Goal: Task Accomplishment & Management: Manage account settings

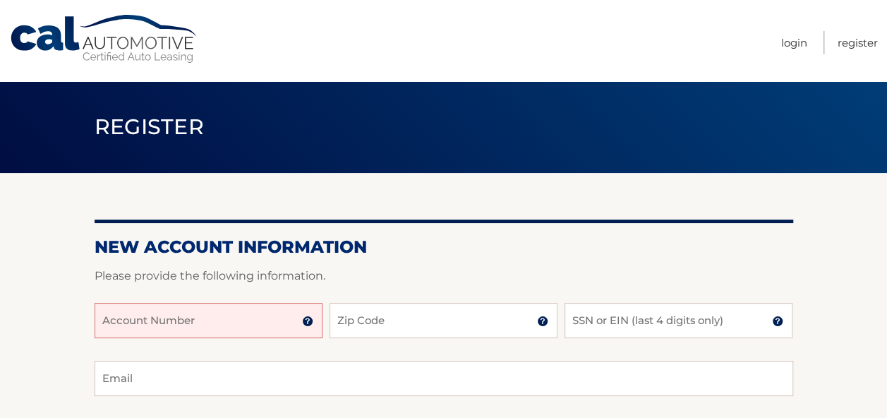
click at [193, 323] on input "Account Number" at bounding box center [209, 320] width 228 height 35
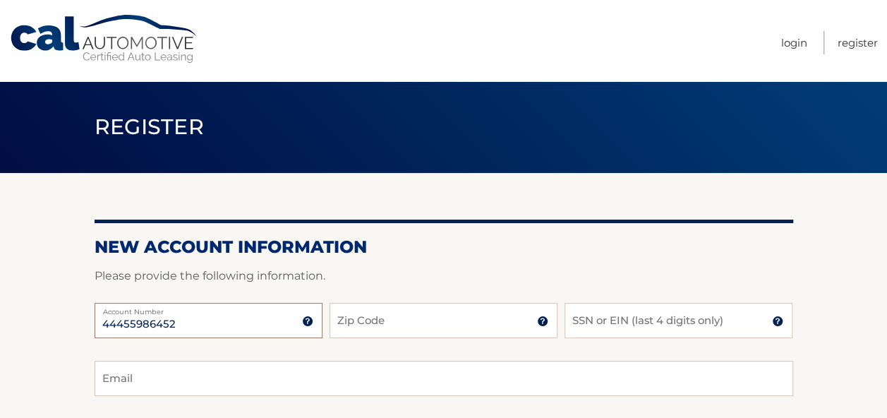
type input "44455986452"
click at [357, 322] on input "Zip Code" at bounding box center [443, 320] width 228 height 35
type input "33149"
click at [597, 320] on input "SSN or EIN (last 4 digits only)" at bounding box center [678, 320] width 228 height 35
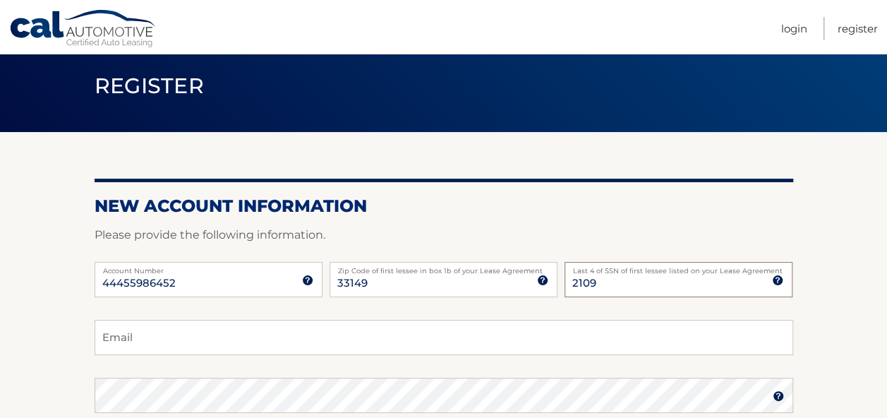
scroll to position [141, 0]
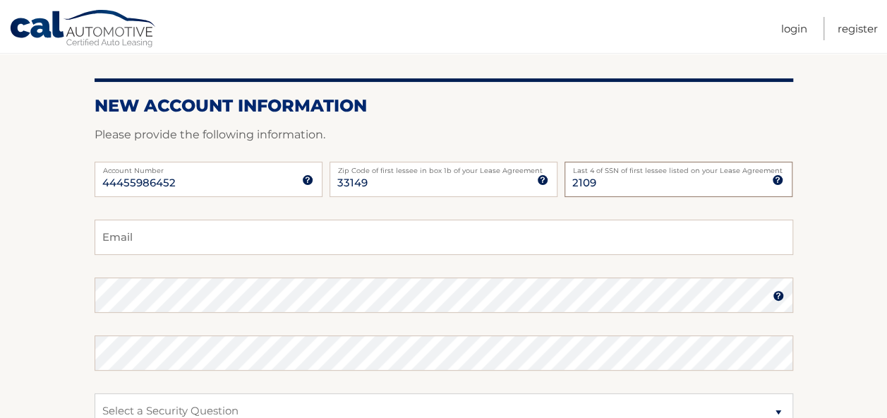
type input "2109"
click at [375, 238] on input "Email" at bounding box center [444, 236] width 699 height 35
type input "rayjpod@aol.com"
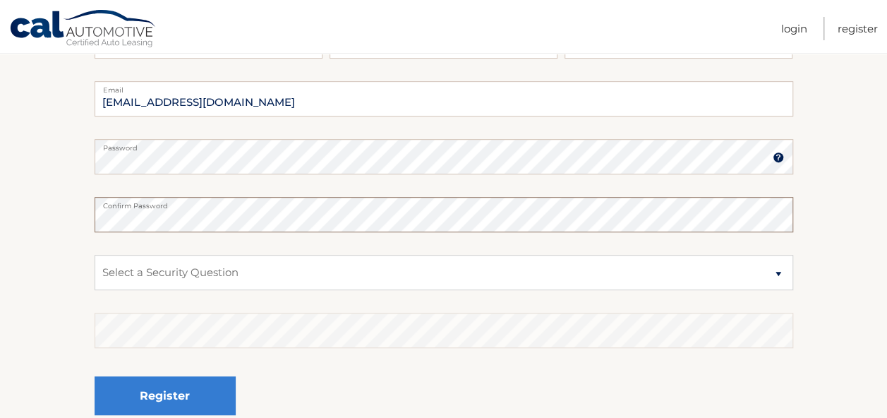
scroll to position [282, 0]
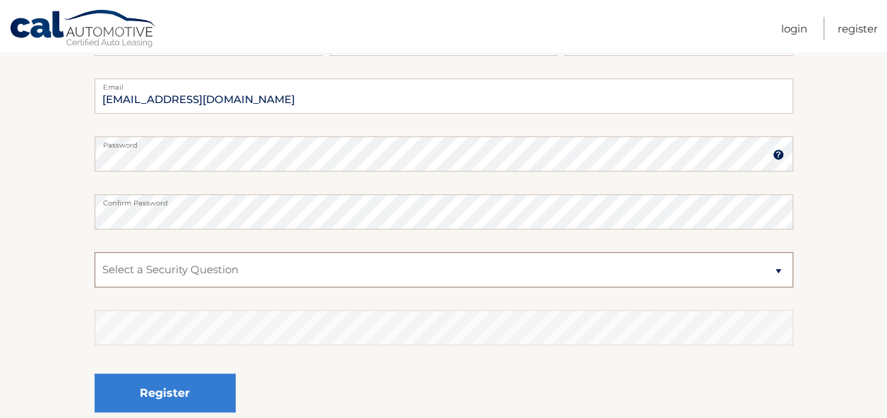
click at [292, 274] on select "Select a Security Question What was the name of your elementary school? What is…" at bounding box center [444, 269] width 699 height 35
select select "2"
click at [95, 252] on select "Select a Security Question What was the name of your elementary school? What is…" at bounding box center [444, 269] width 699 height 35
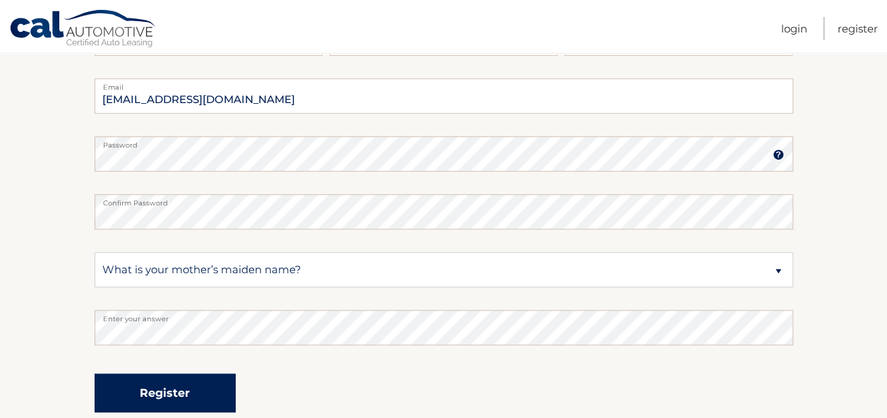
click at [178, 396] on button "Register" at bounding box center [165, 392] width 141 height 39
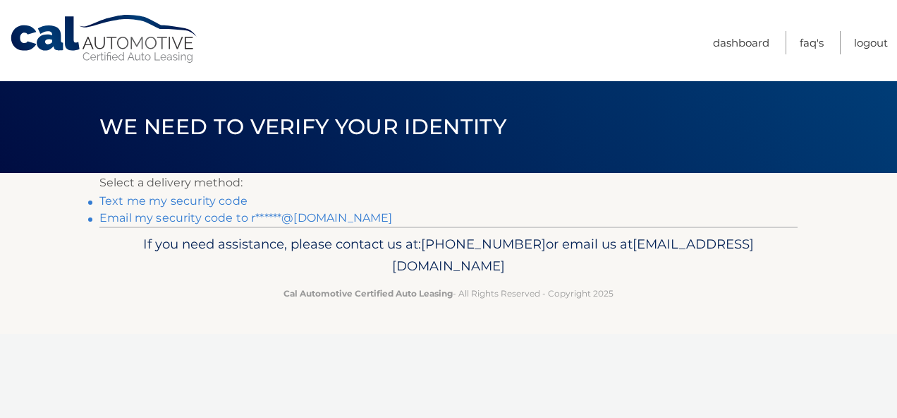
click at [205, 198] on link "Text me my security code" at bounding box center [173, 200] width 148 height 13
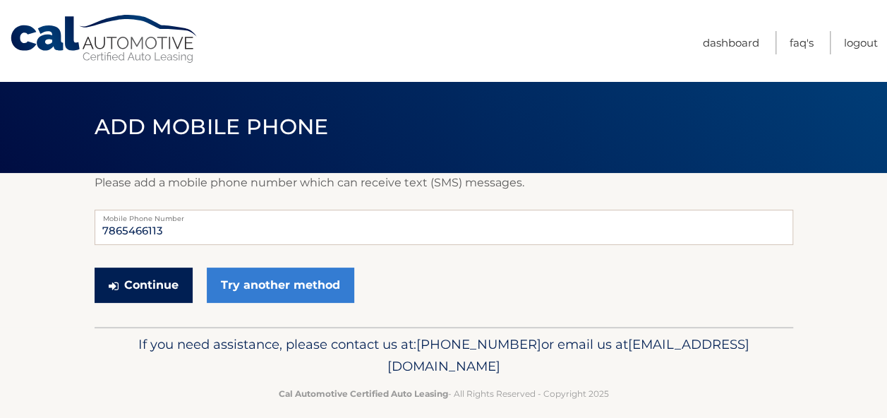
click at [160, 285] on button "Continue" at bounding box center [144, 284] width 98 height 35
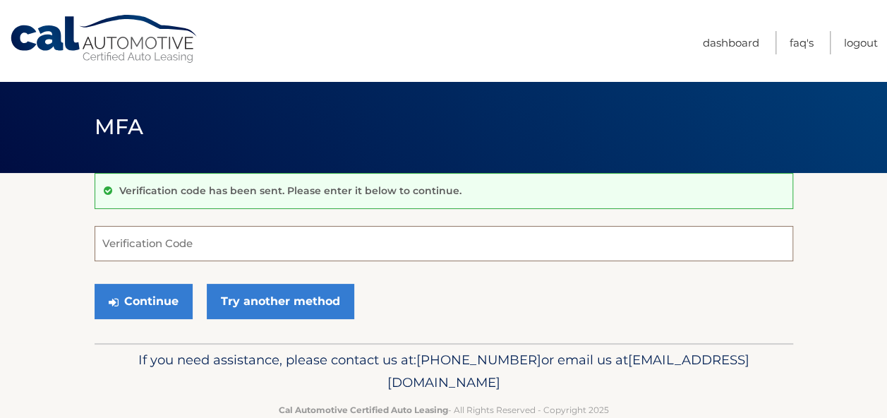
click at [147, 244] on input "Verification Code" at bounding box center [444, 243] width 699 height 35
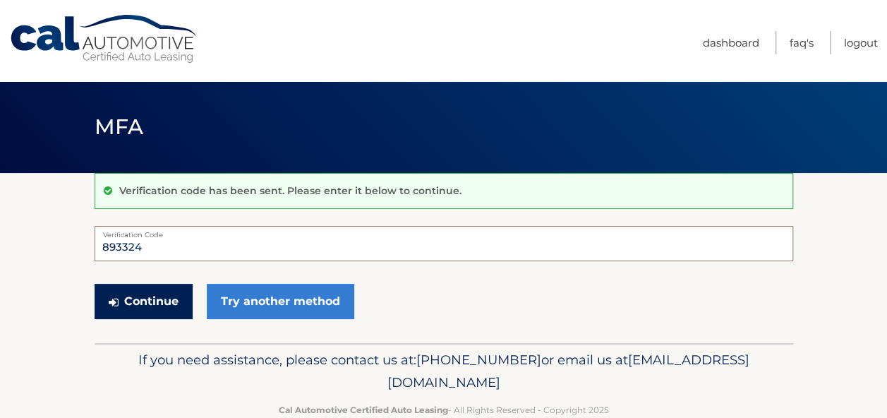
type input "893324"
click at [144, 301] on button "Continue" at bounding box center [144, 301] width 98 height 35
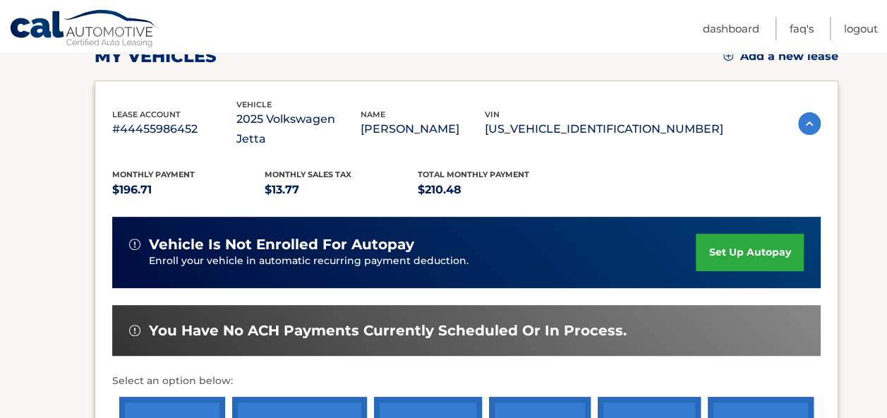
scroll to position [282, 0]
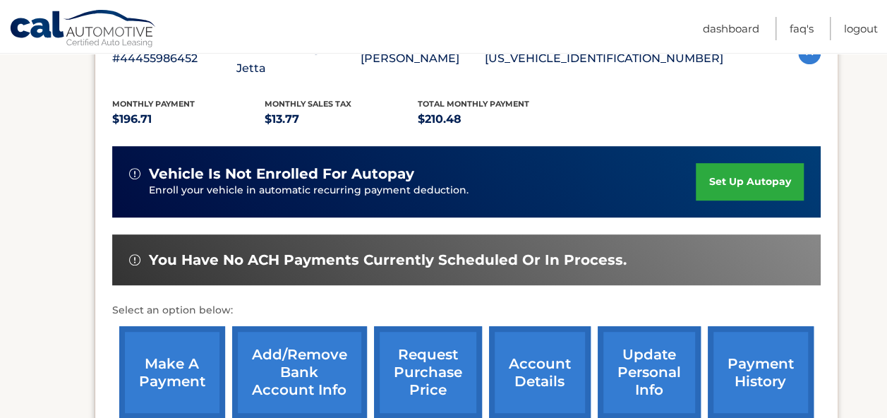
click at [729, 163] on link "set up autopay" at bounding box center [749, 181] width 107 height 37
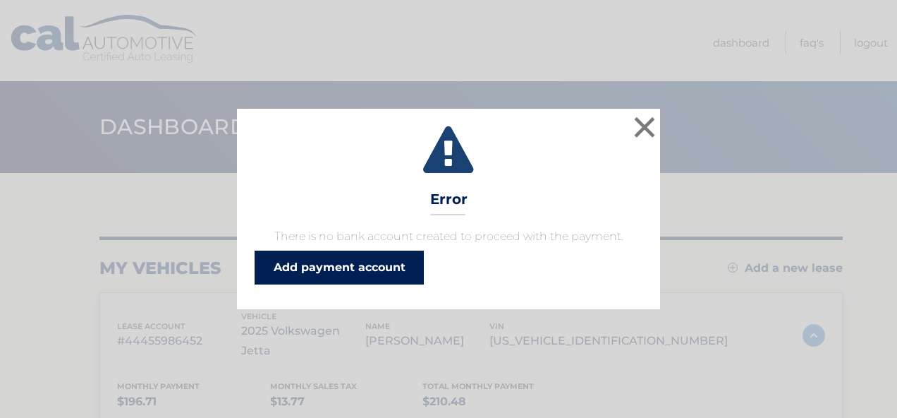
click at [368, 269] on link "Add payment account" at bounding box center [339, 267] width 169 height 34
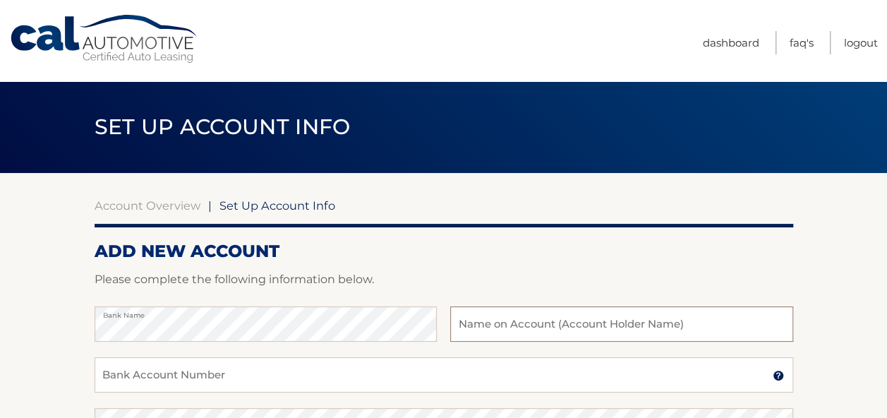
click at [612, 319] on input "text" at bounding box center [621, 323] width 342 height 35
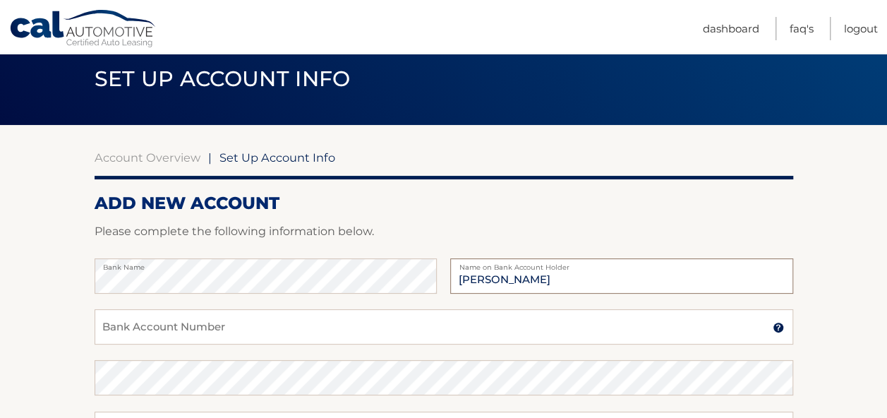
scroll to position [71, 0]
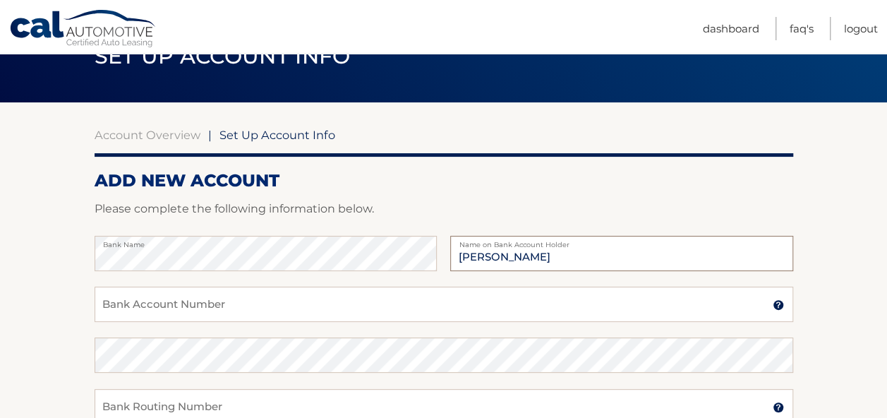
type input "[PERSON_NAME]"
click at [411, 301] on input "Bank Account Number" at bounding box center [444, 303] width 699 height 35
type input "7292725921"
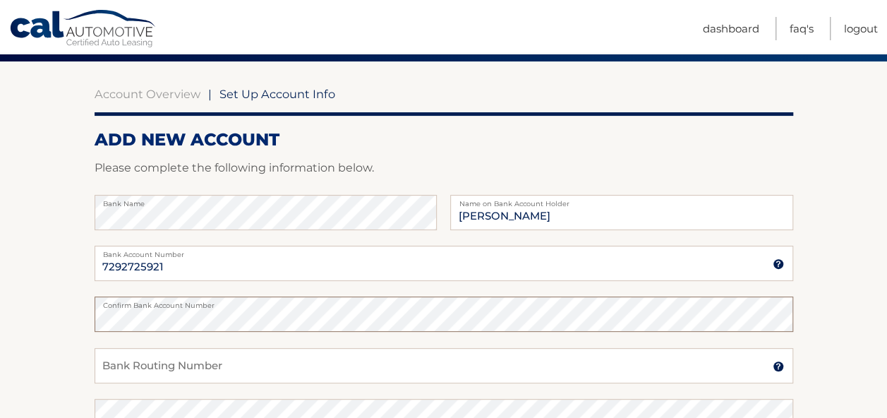
scroll to position [141, 0]
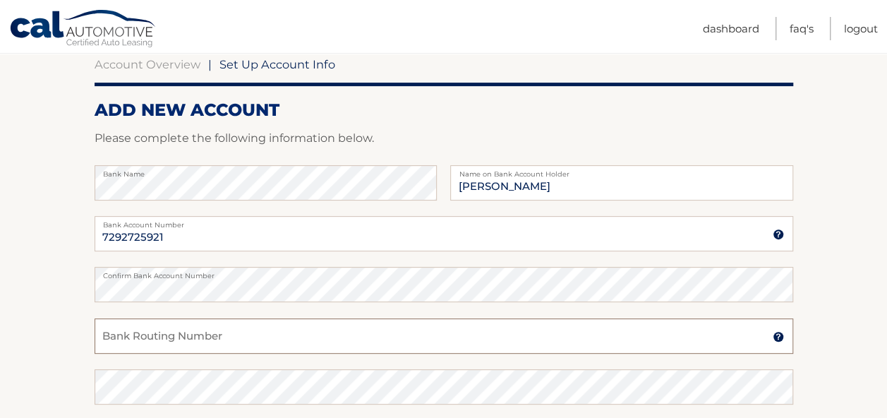
click at [363, 338] on input "Bank Routing Number" at bounding box center [444, 335] width 699 height 35
type input "063107513"
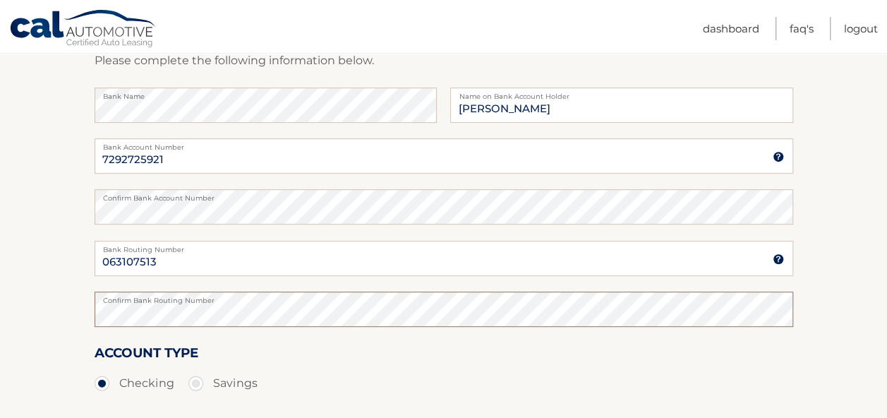
scroll to position [282, 0]
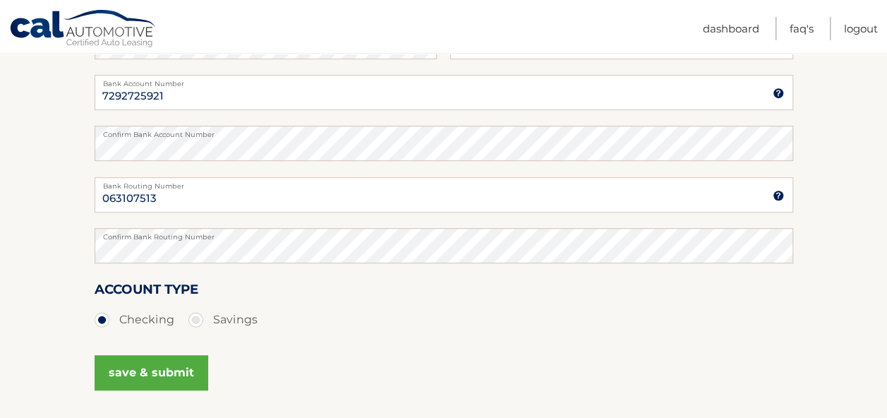
click at [159, 372] on button "save & submit" at bounding box center [152, 372] width 114 height 35
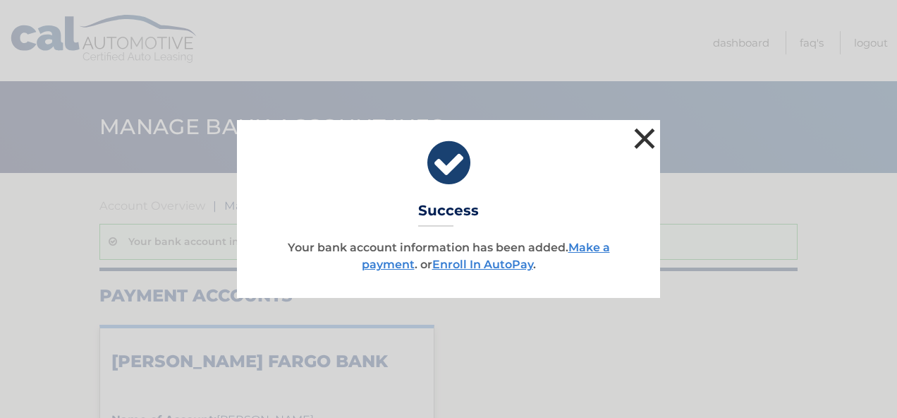
click at [641, 140] on button "×" at bounding box center [645, 138] width 28 height 28
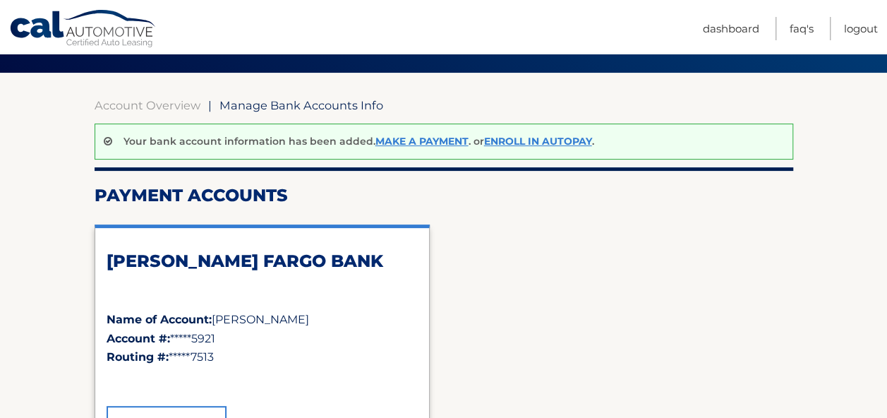
scroll to position [26, 0]
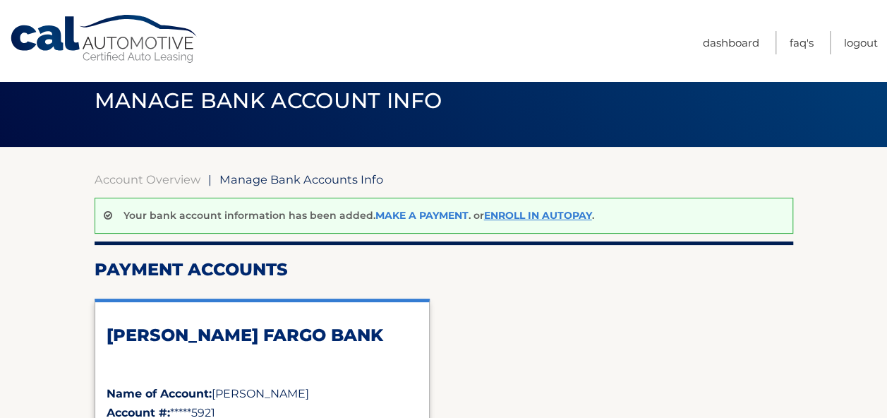
click at [421, 214] on link "Make a payment" at bounding box center [421, 215] width 93 height 13
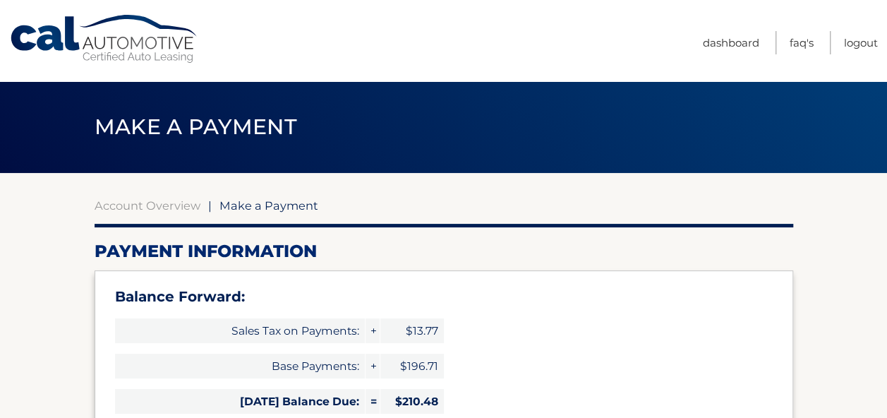
select select "ZWM3ODE1Y2QtYzgzOC00MTQzLWFhZDEtNTAyOWViMTQ2YTNj"
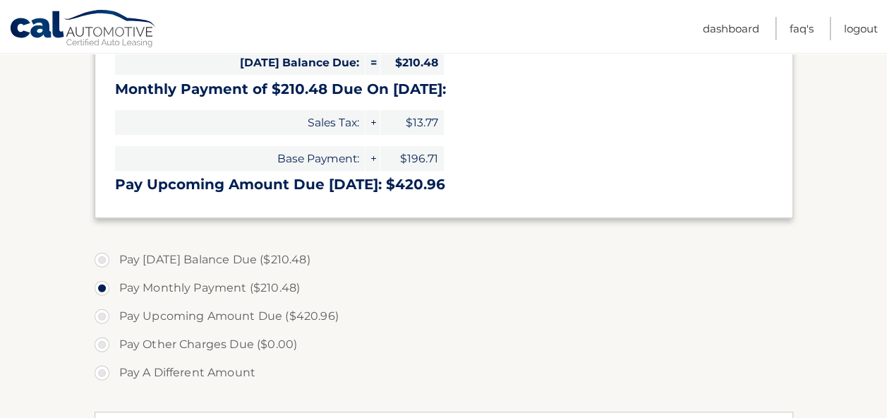
scroll to position [353, 0]
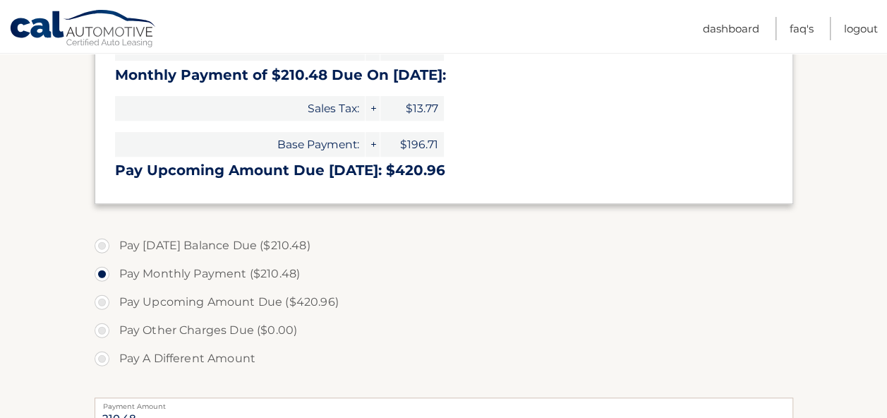
click at [103, 243] on label "Pay Today's Balance Due ($210.48)" at bounding box center [444, 245] width 699 height 28
click at [103, 243] on input "Pay Today's Balance Due ($210.48)" at bounding box center [107, 242] width 14 height 23
radio input "true"
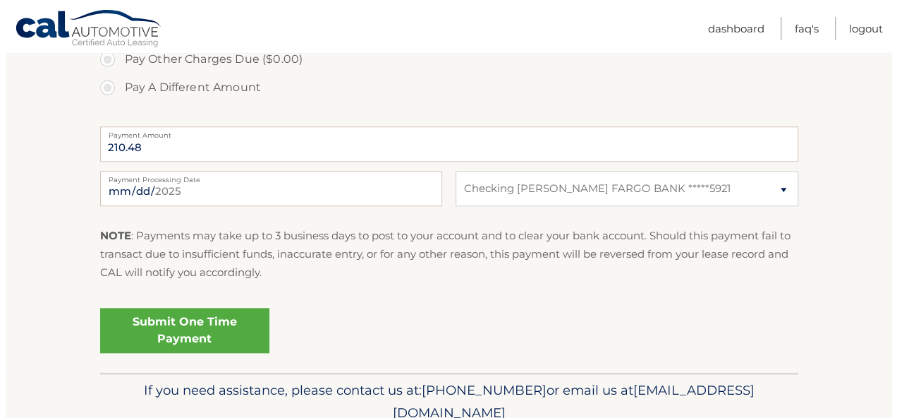
scroll to position [685, 0]
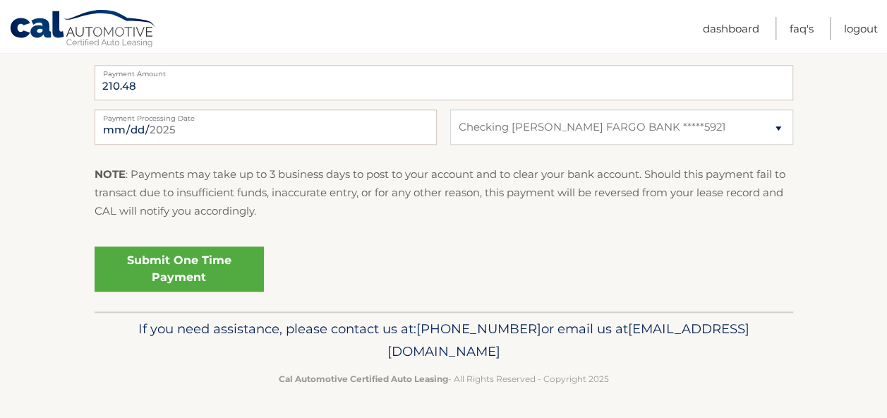
click at [178, 270] on link "Submit One Time Payment" at bounding box center [179, 268] width 169 height 45
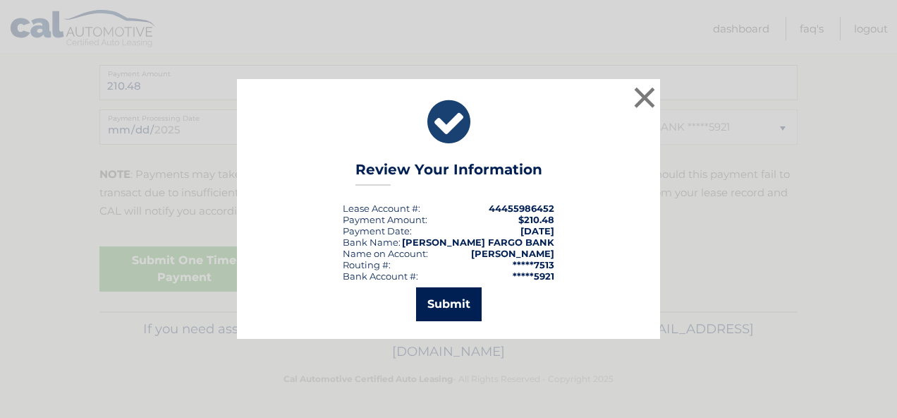
click at [464, 305] on button "Submit" at bounding box center [449, 304] width 66 height 34
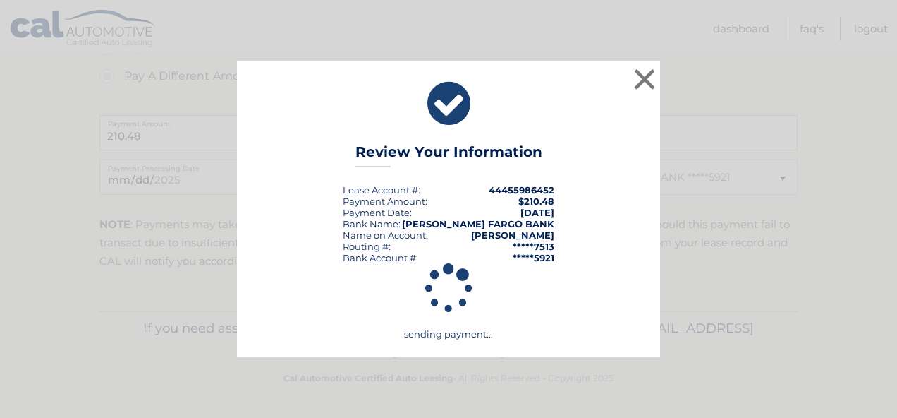
scroll to position [634, 0]
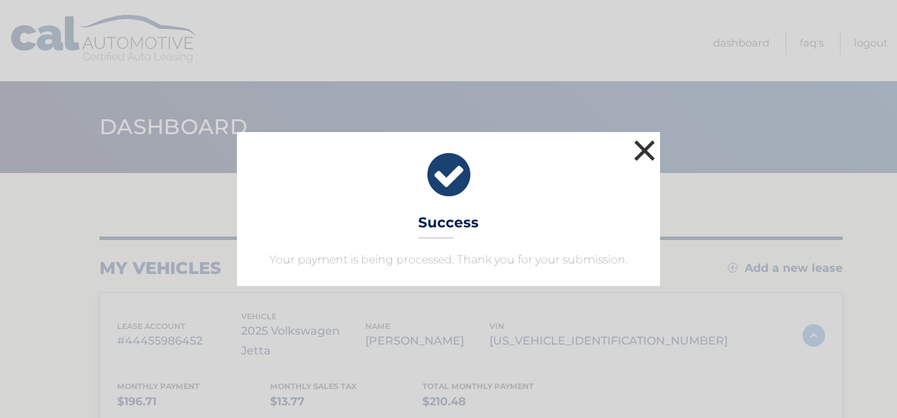
drag, startPoint x: 639, startPoint y: 151, endPoint x: 631, endPoint y: 160, distance: 11.6
click at [637, 152] on button "×" at bounding box center [645, 150] width 28 height 28
